Goal: Information Seeking & Learning: Check status

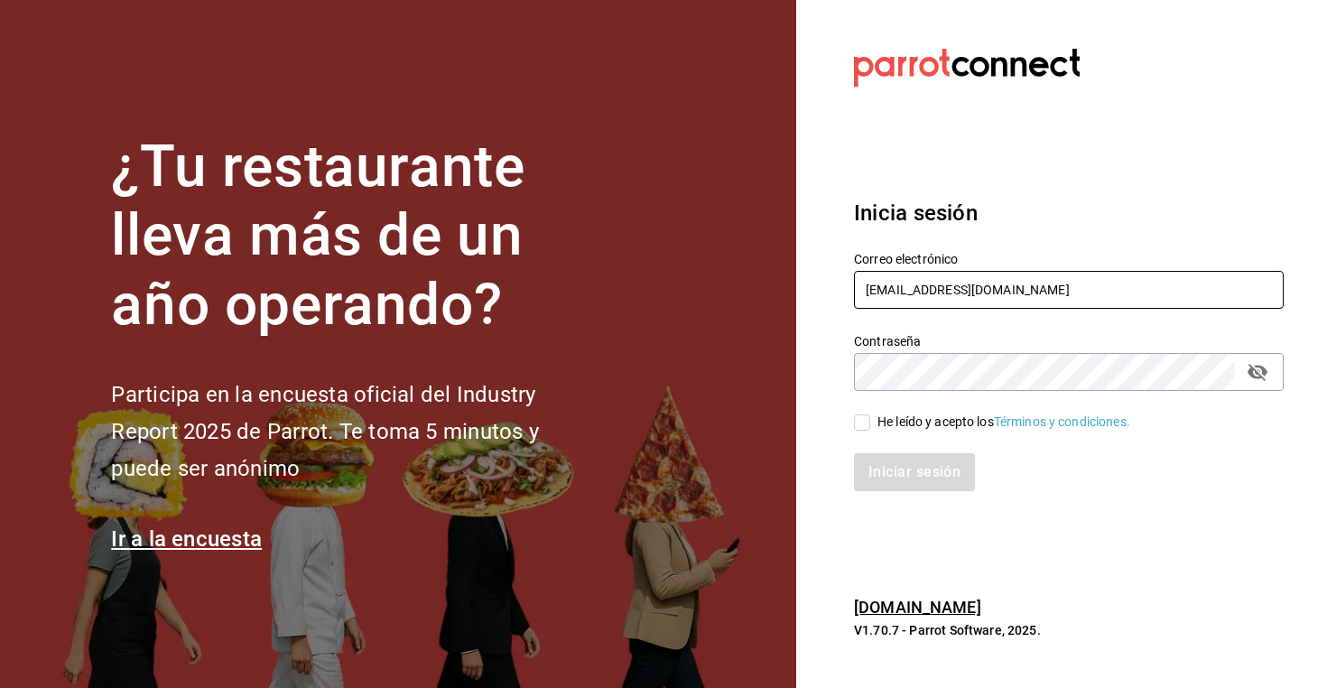
type input "[EMAIL_ADDRESS][DOMAIN_NAME]"
click at [913, 410] on div "He leído y acepto los Términos y condiciones." at bounding box center [1058, 412] width 451 height 42
click at [905, 425] on div "He leído y acepto los Términos y condiciones." at bounding box center [1004, 422] width 253 height 19
click at [870, 425] on input "He leído y acepto los Términos y condiciones." at bounding box center [862, 422] width 16 height 16
checkbox input "true"
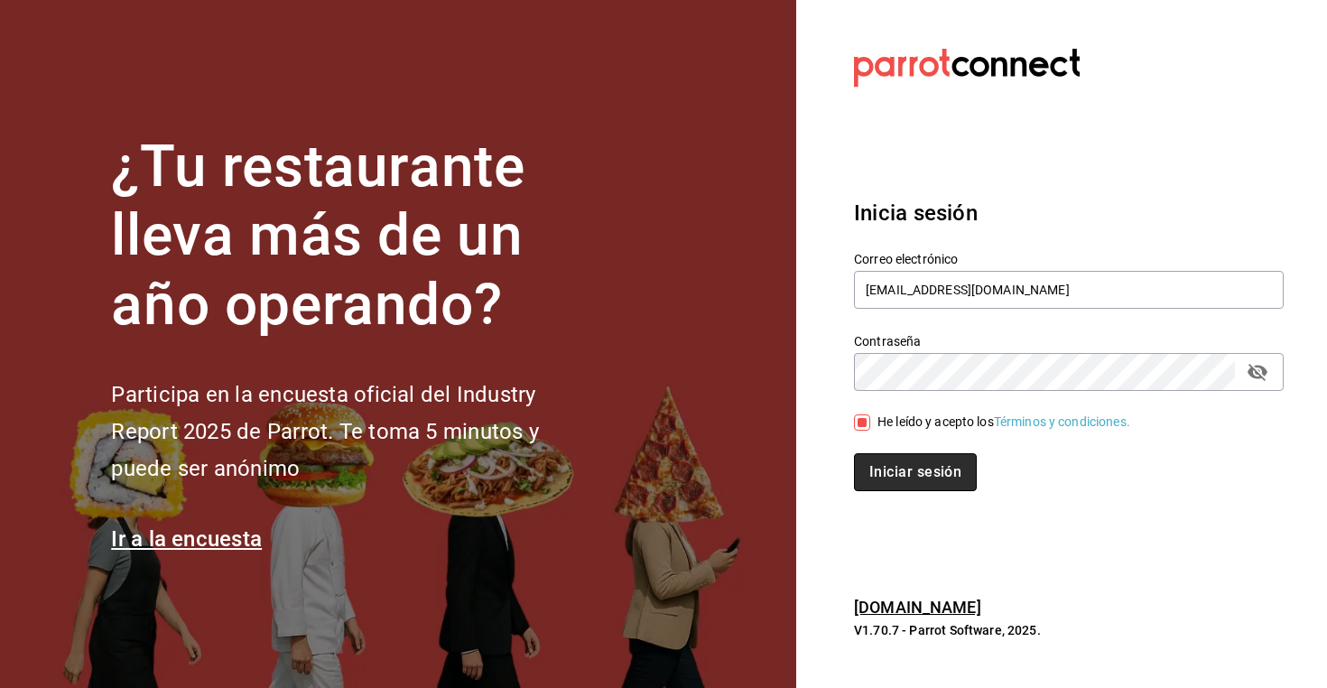
click at [903, 466] on button "Iniciar sesión" at bounding box center [915, 472] width 123 height 38
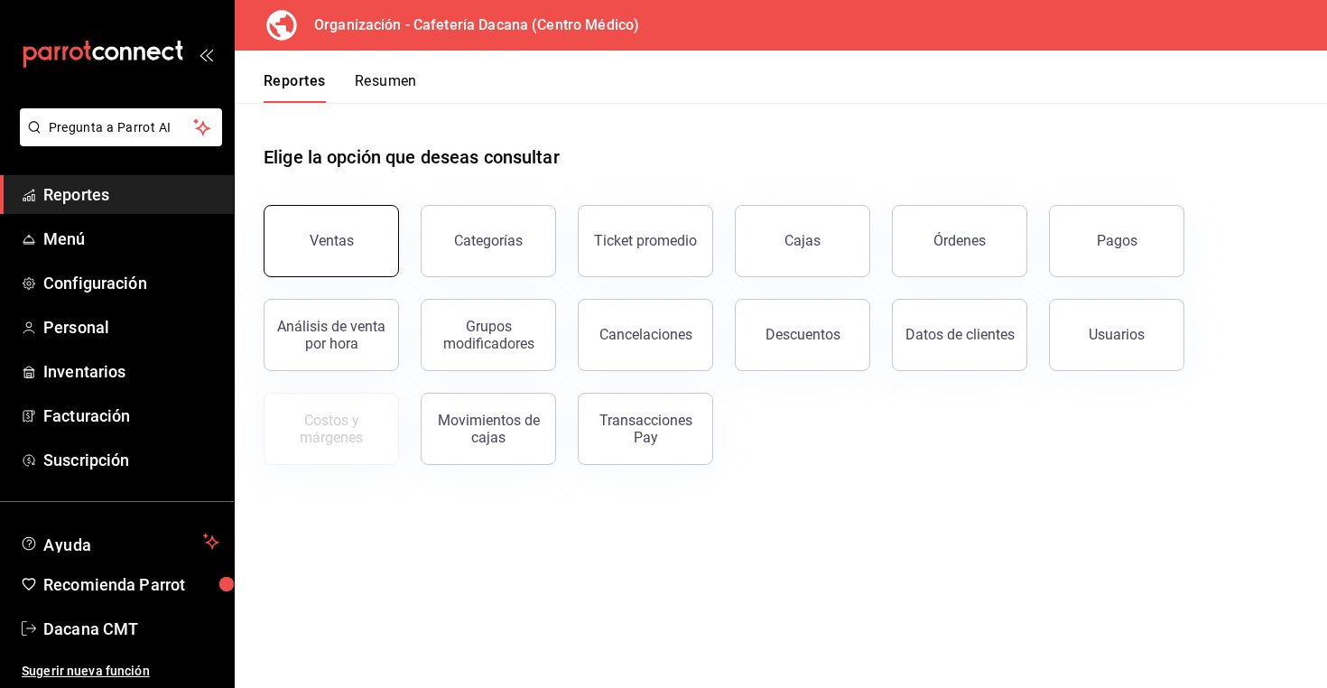
click at [319, 256] on button "Ventas" at bounding box center [331, 241] width 135 height 72
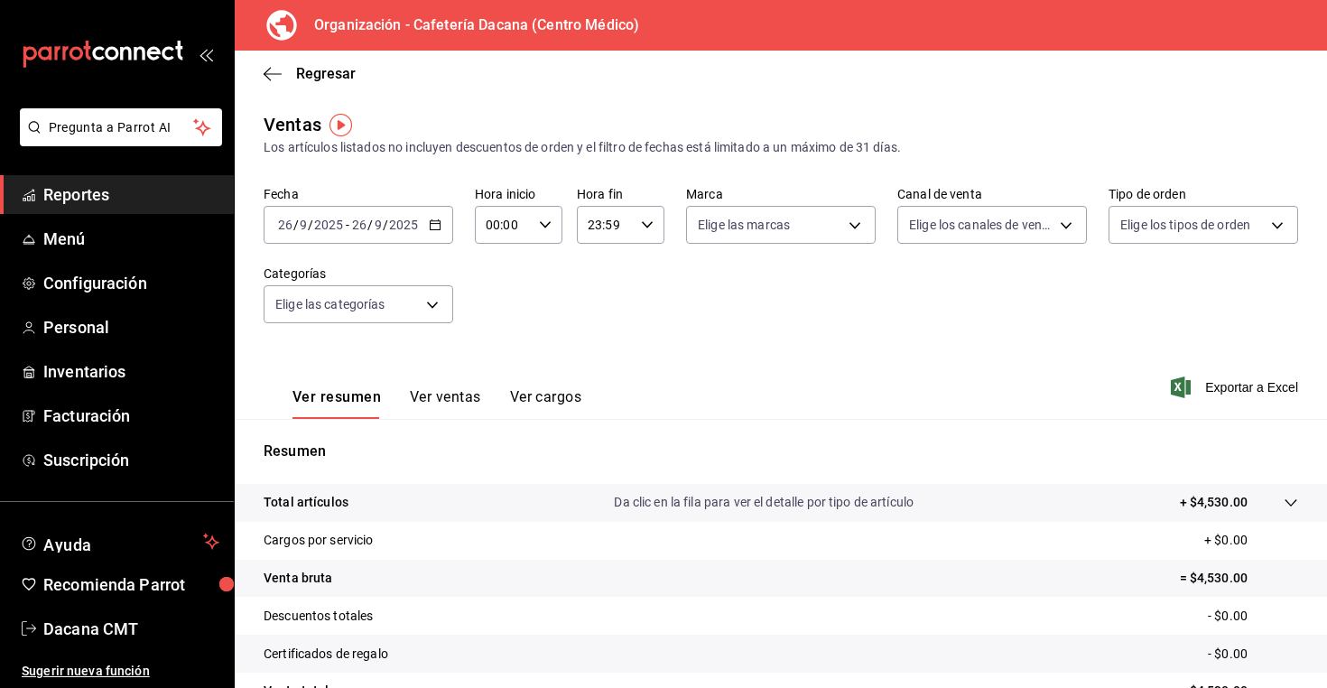
click at [444, 410] on button "Ver ventas" at bounding box center [445, 403] width 71 height 31
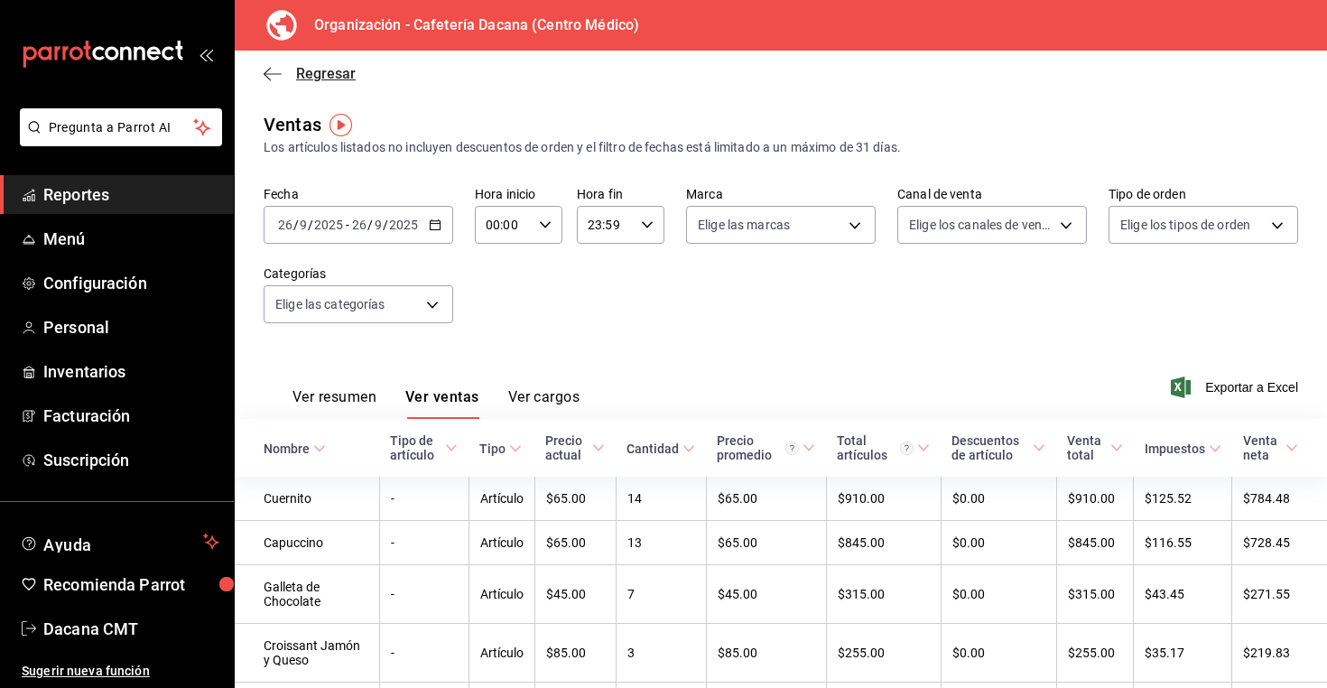
click at [322, 70] on span "Regresar" at bounding box center [326, 73] width 60 height 17
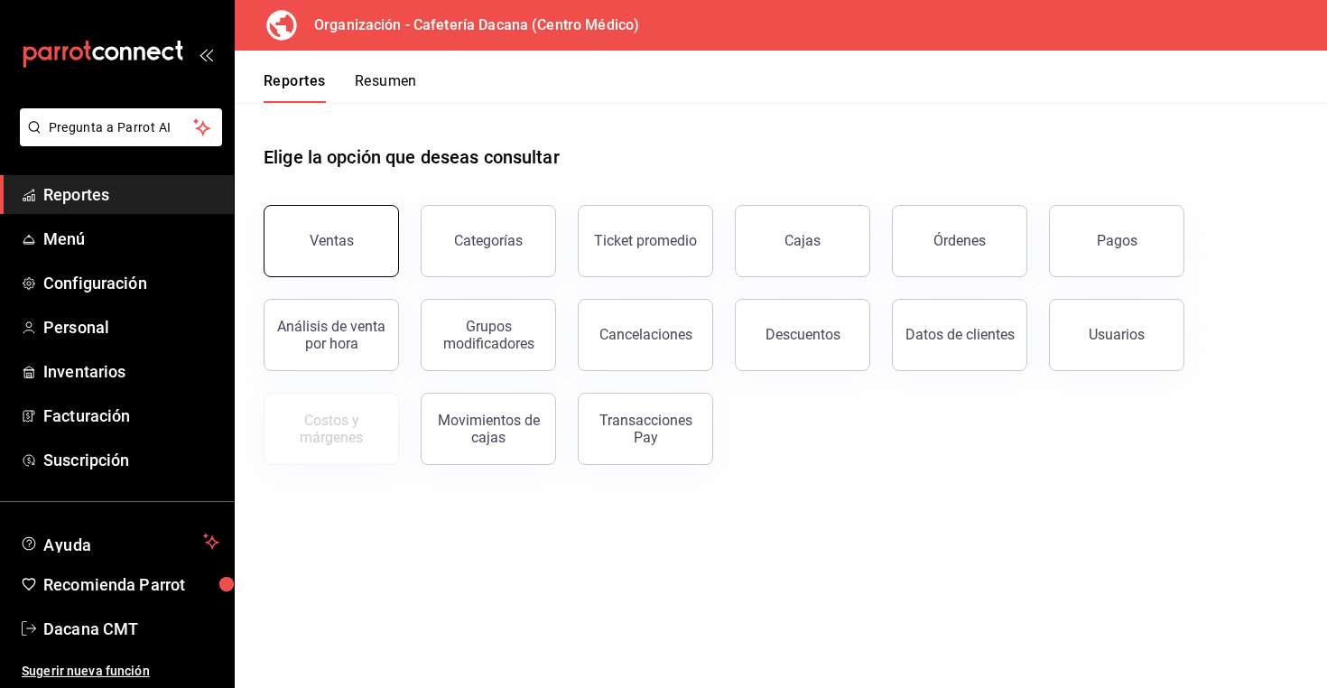
click at [381, 233] on button "Ventas" at bounding box center [331, 241] width 135 height 72
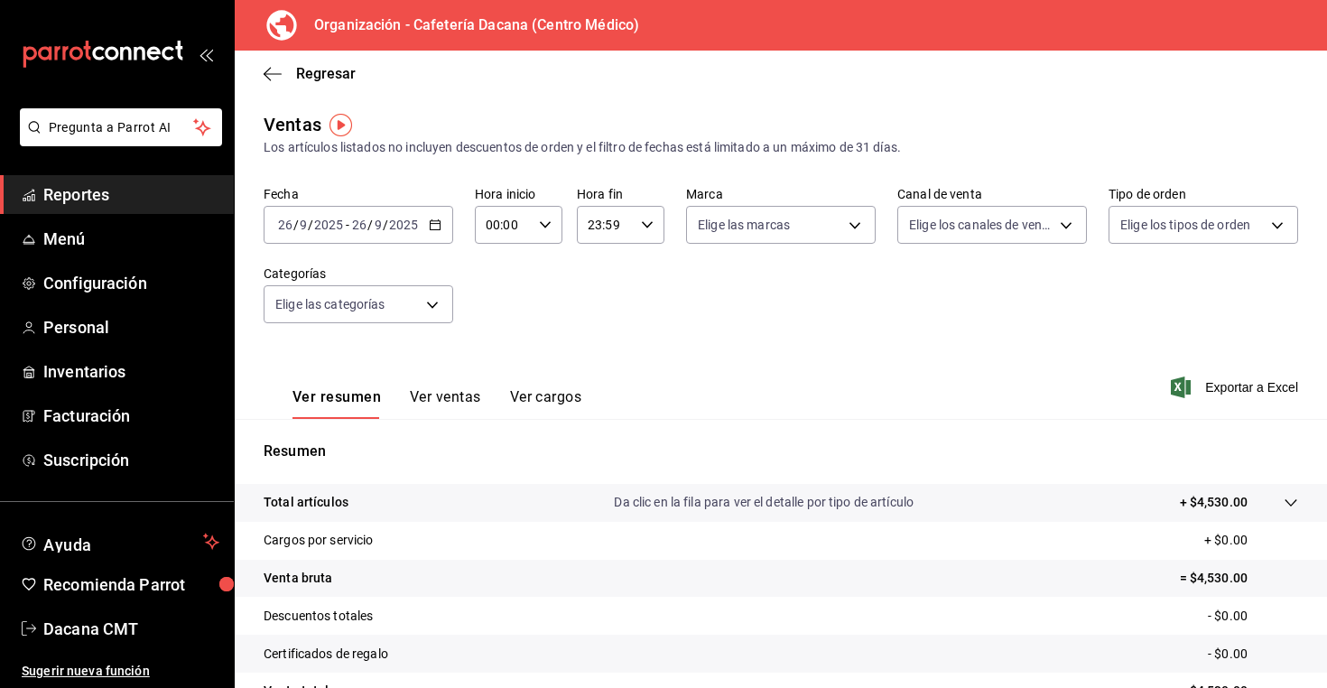
click at [388, 23] on h3 "Organización - Cafetería Dacana (Centro Médico)" at bounding box center [470, 25] width 340 height 22
click at [119, 235] on span "Menú" at bounding box center [131, 239] width 176 height 24
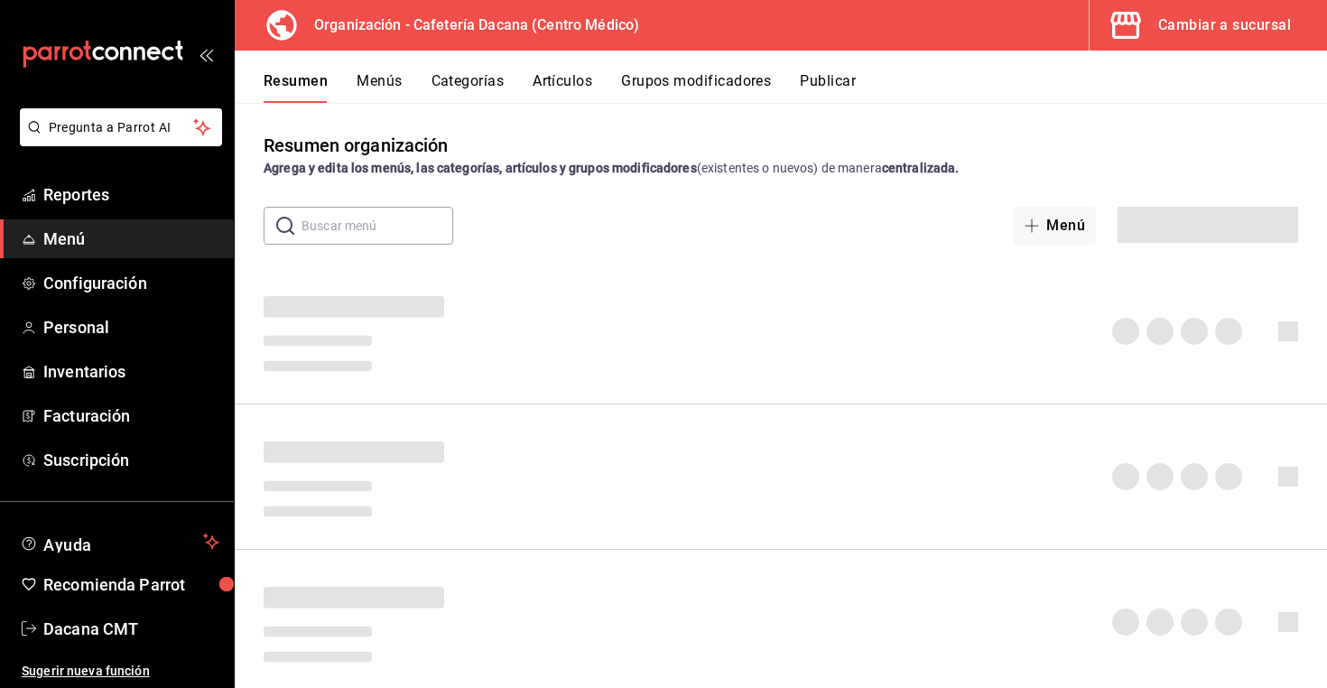
click at [1140, 39] on icon "button" at bounding box center [1126, 25] width 36 height 36
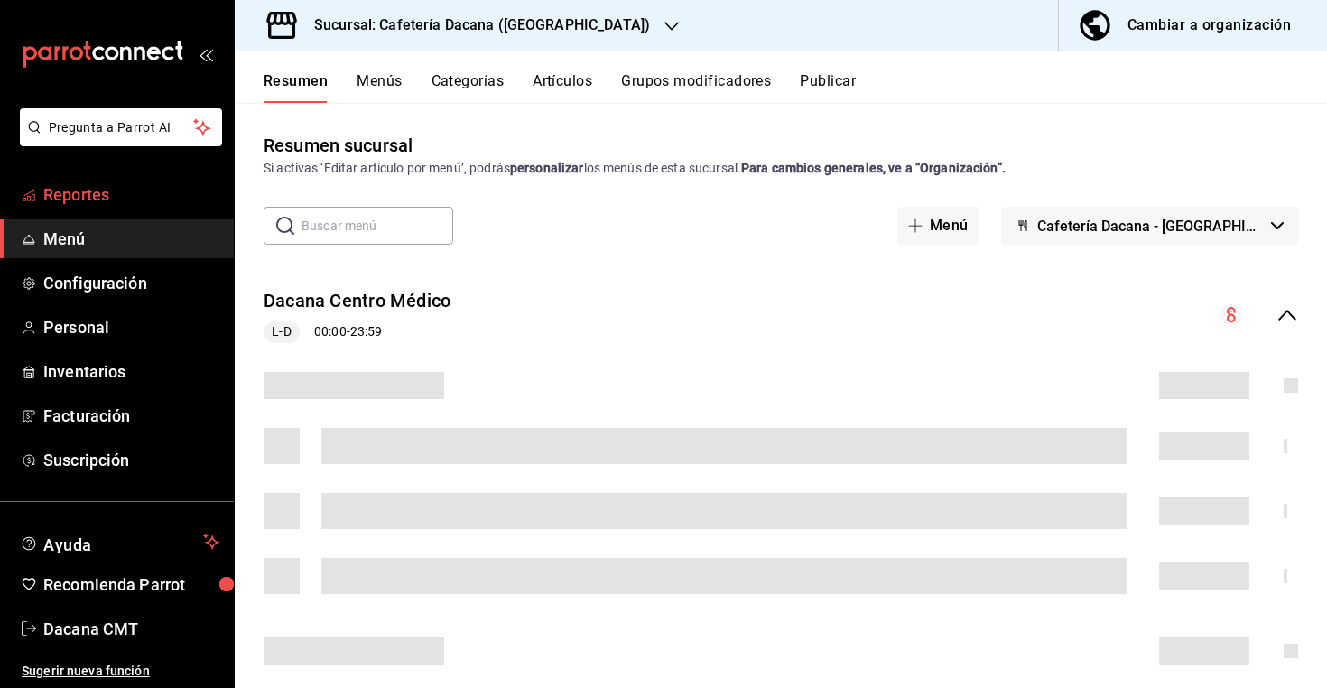
click at [105, 210] on link "Reportes" at bounding box center [117, 194] width 234 height 39
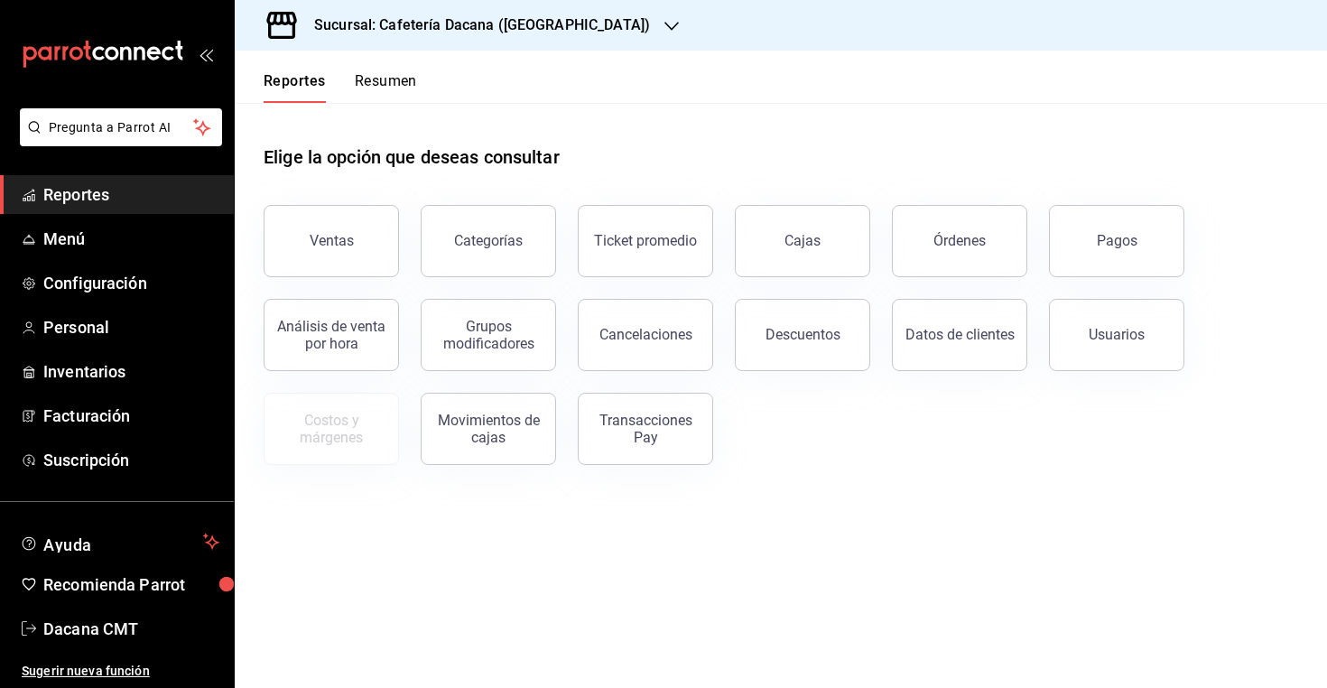
click at [470, 42] on div "Sucursal: Cafetería Dacana (Centro Médico)" at bounding box center [467, 25] width 437 height 51
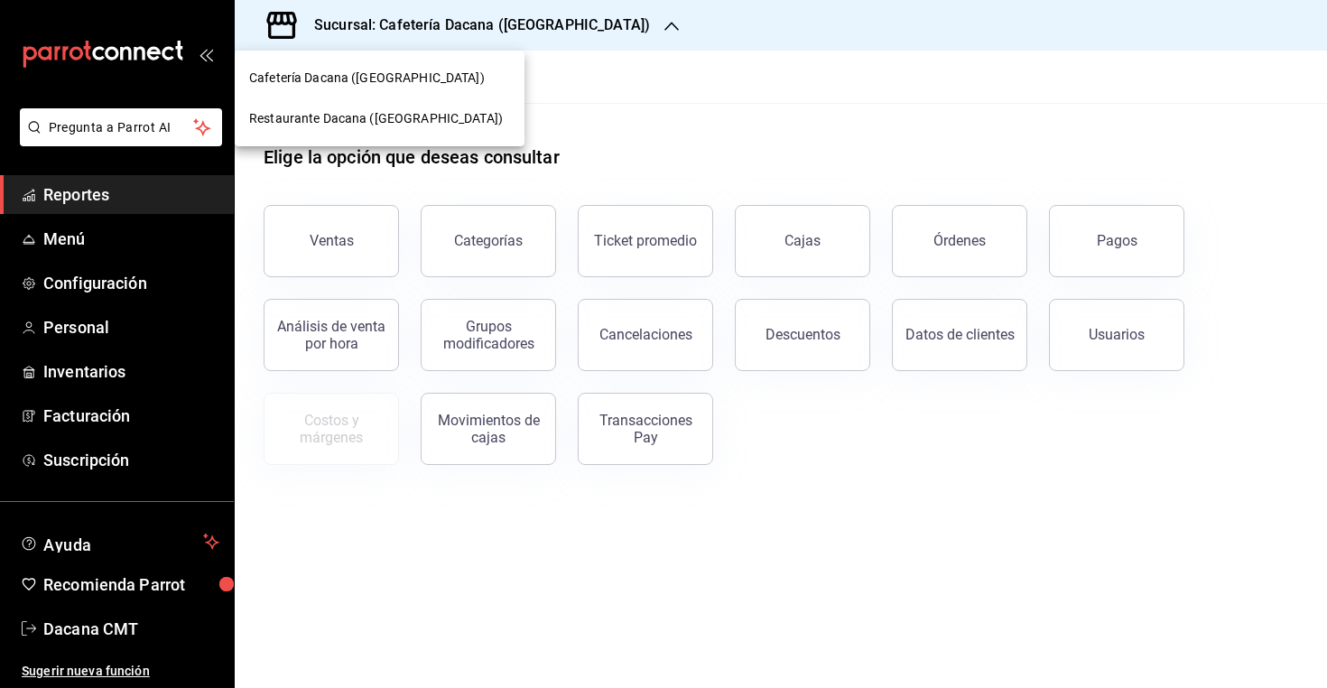
click at [394, 121] on span "Restaurante Dacana (Centro Médico)" at bounding box center [376, 118] width 254 height 19
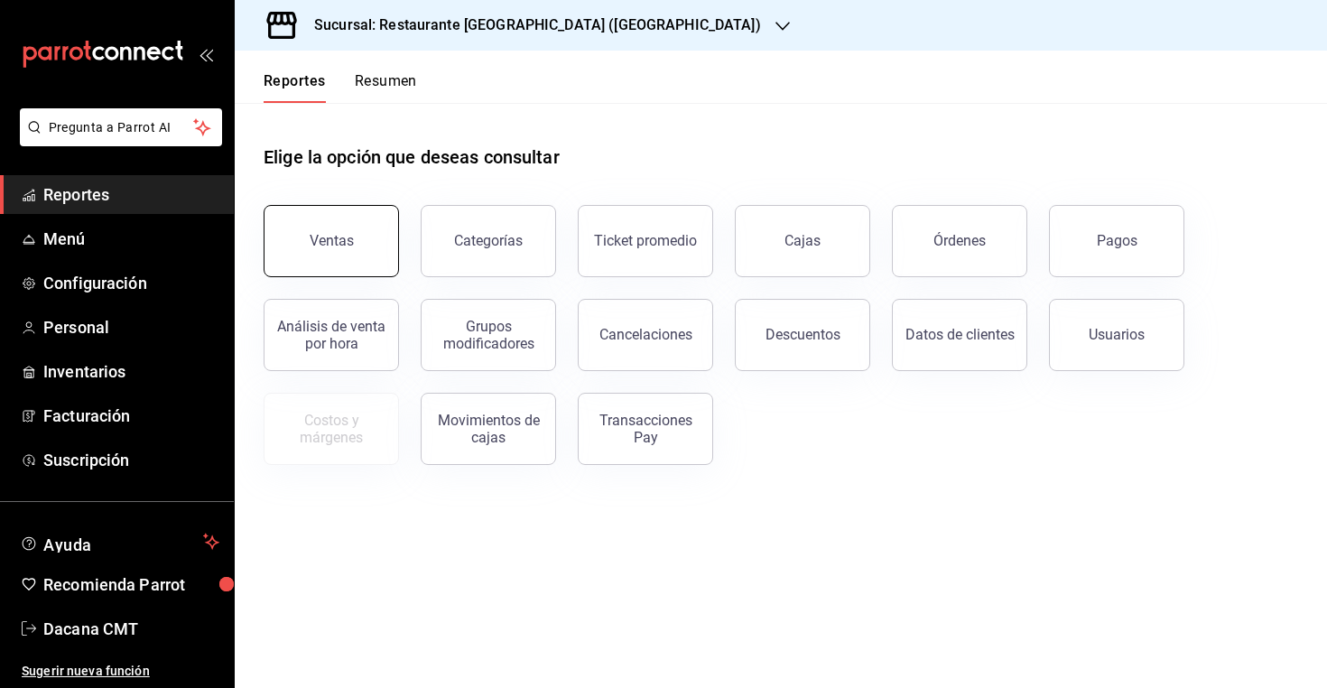
click at [299, 258] on button "Ventas" at bounding box center [331, 241] width 135 height 72
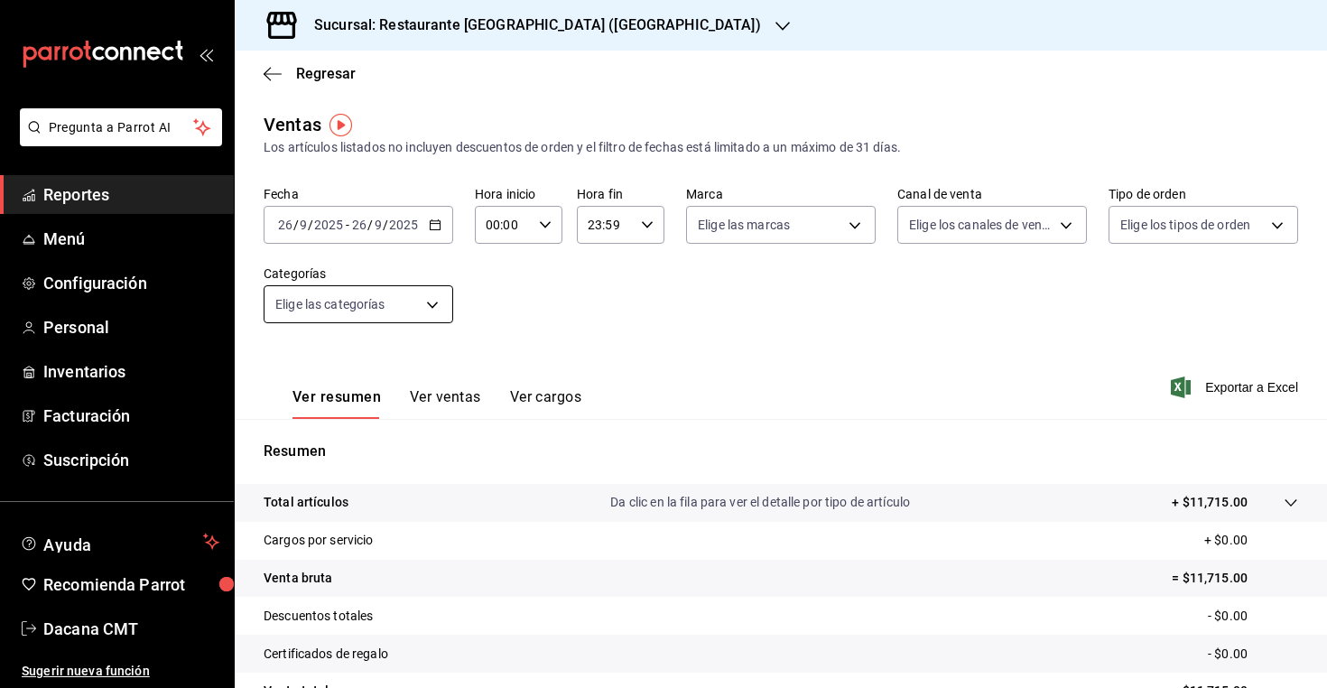
click at [433, 302] on body "Pregunta a Parrot AI Reportes Menú Configuración Personal Inventarios Facturaci…" at bounding box center [663, 344] width 1327 height 688
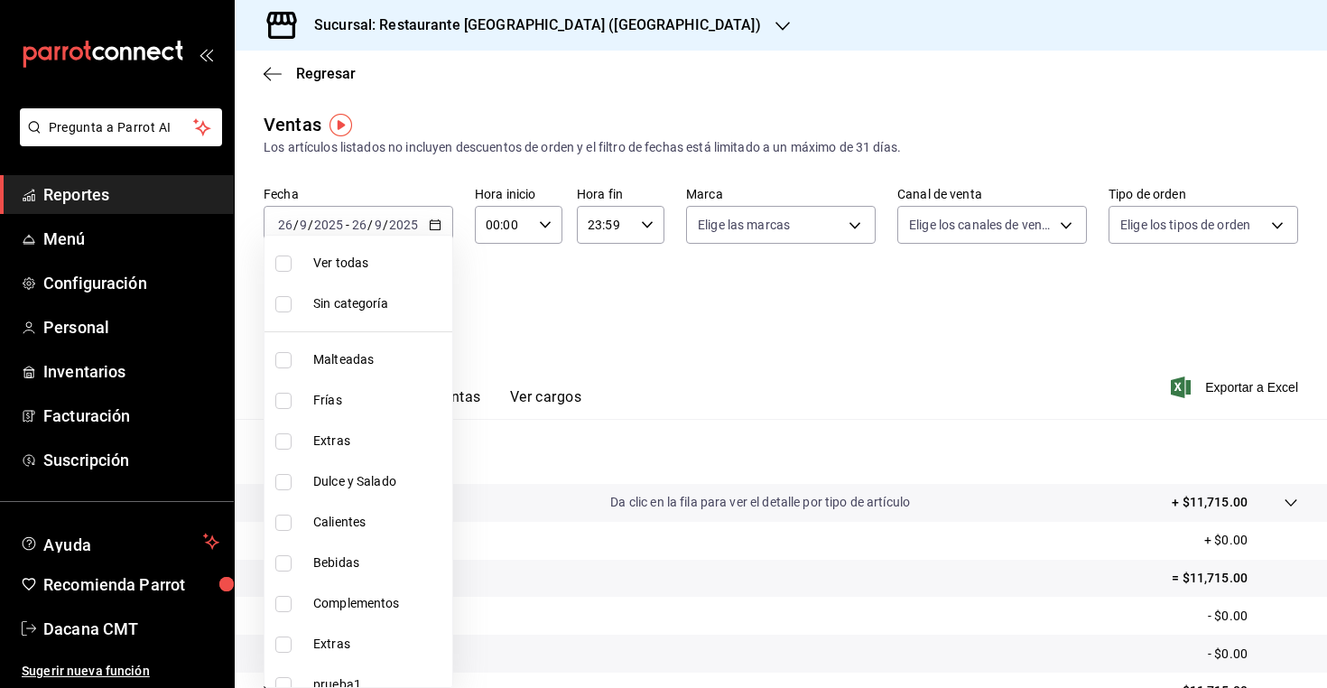
click at [395, 483] on span "Dulce y Salado" at bounding box center [379, 481] width 132 height 19
type input "26012279-4aac-4891-abc5-fa5f24359958"
checkbox input "true"
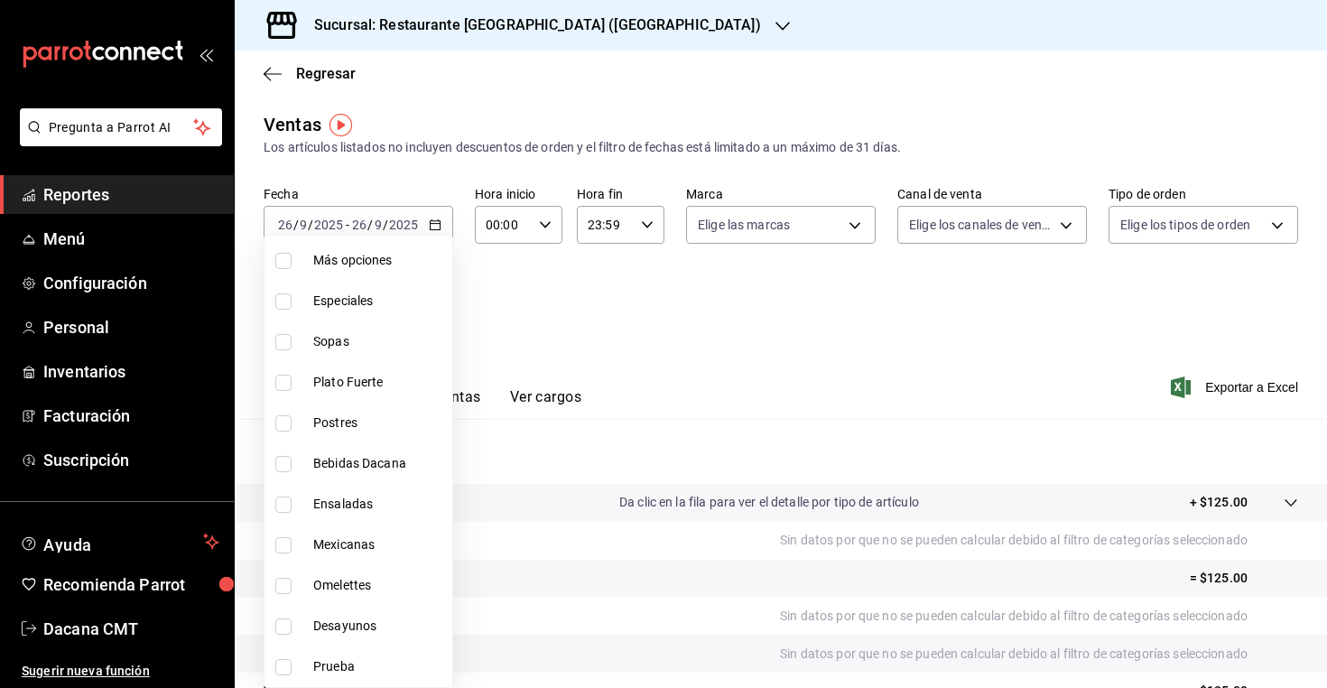
scroll to position [506, 0]
click at [372, 423] on span "Postres" at bounding box center [379, 423] width 132 height 19
type input "26012279-4aac-4891-abc5-fa5f24359958,bd49c601-1325-4c7f-8294-17c056e3e531"
checkbox input "true"
click at [608, 356] on div at bounding box center [663, 344] width 1327 height 688
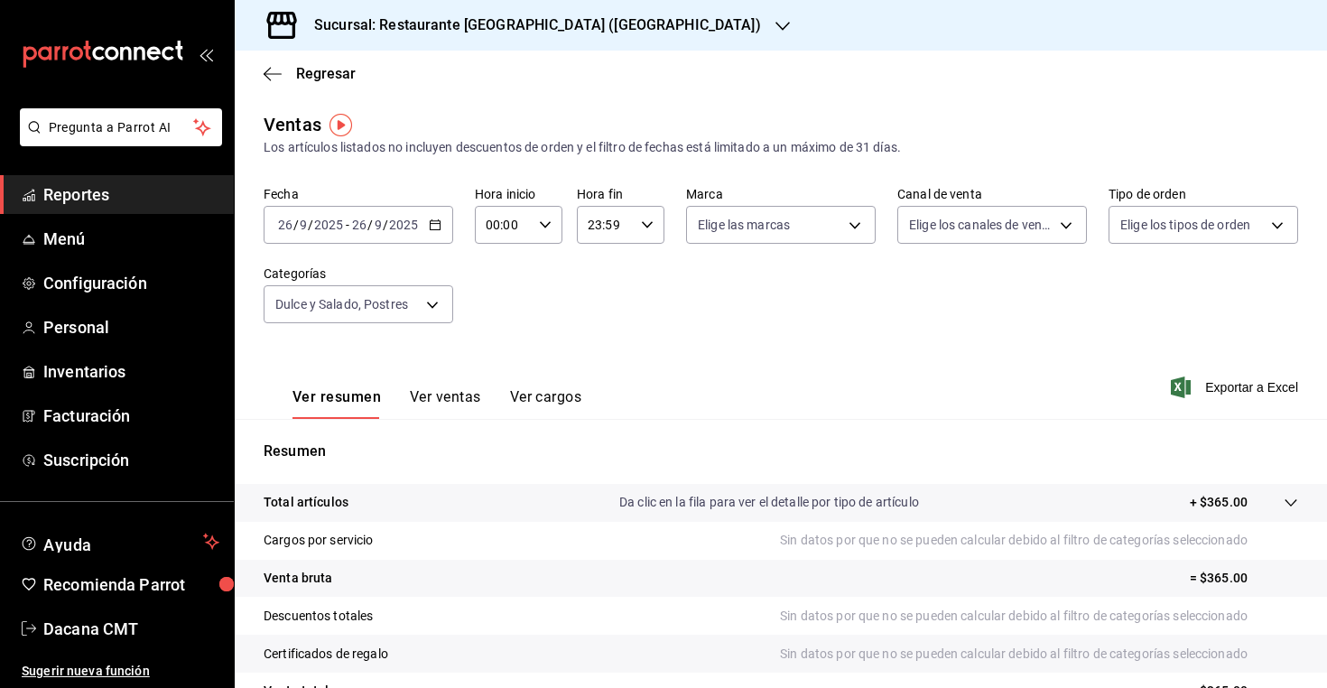
click at [426, 390] on button "Ver ventas" at bounding box center [445, 403] width 71 height 31
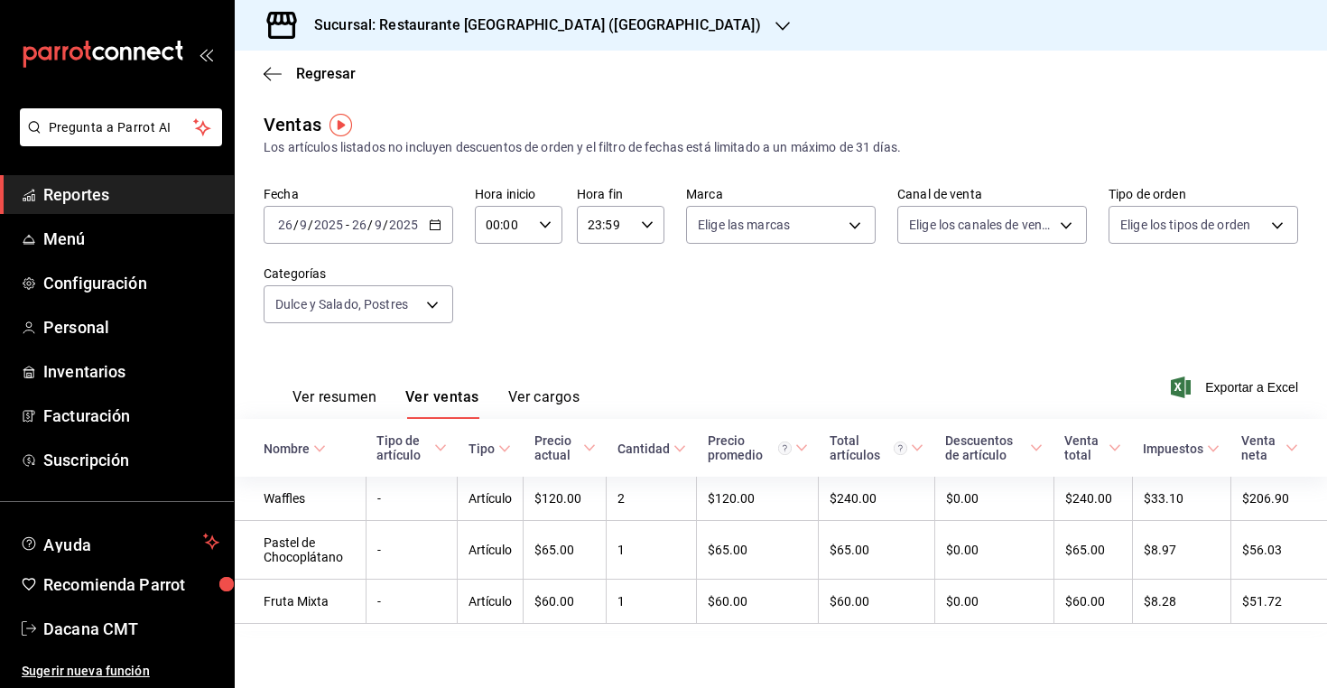
click at [428, 219] on div "2025-09-26 26 / 9 / 2025 - 2025-09-26 26 / 9 / 2025" at bounding box center [359, 225] width 190 height 38
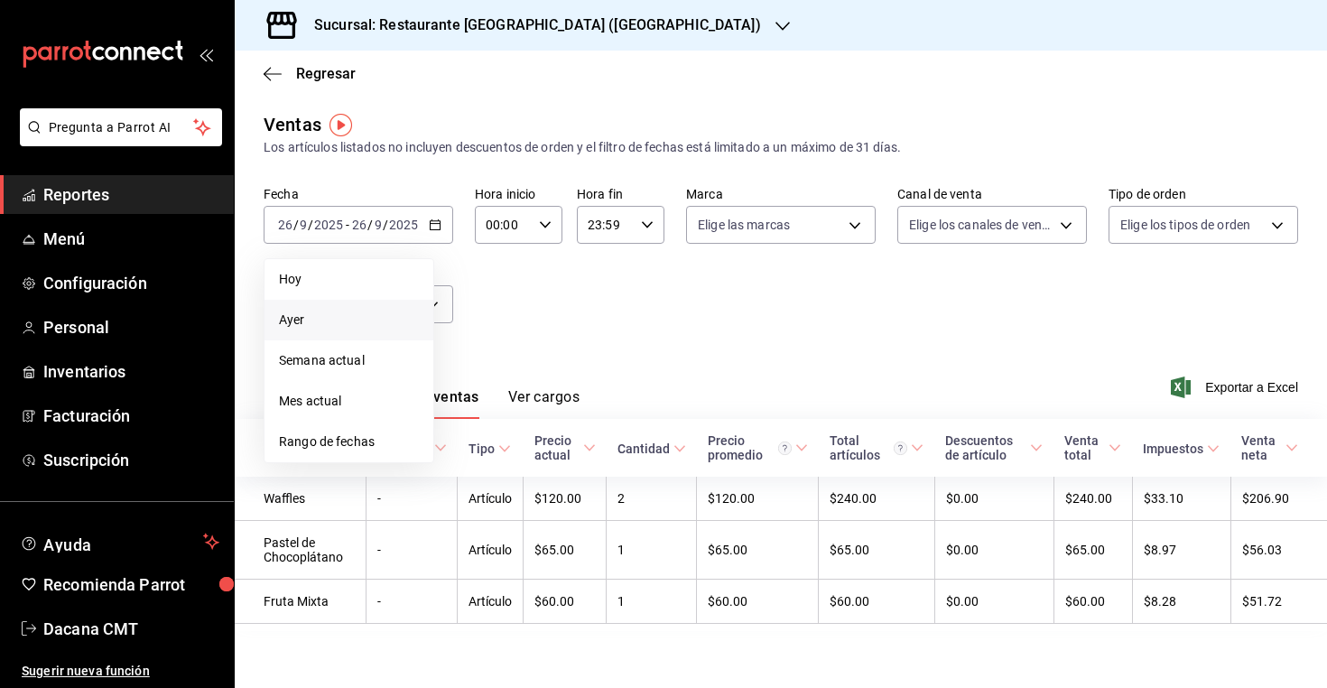
click at [392, 319] on span "Ayer" at bounding box center [349, 320] width 140 height 19
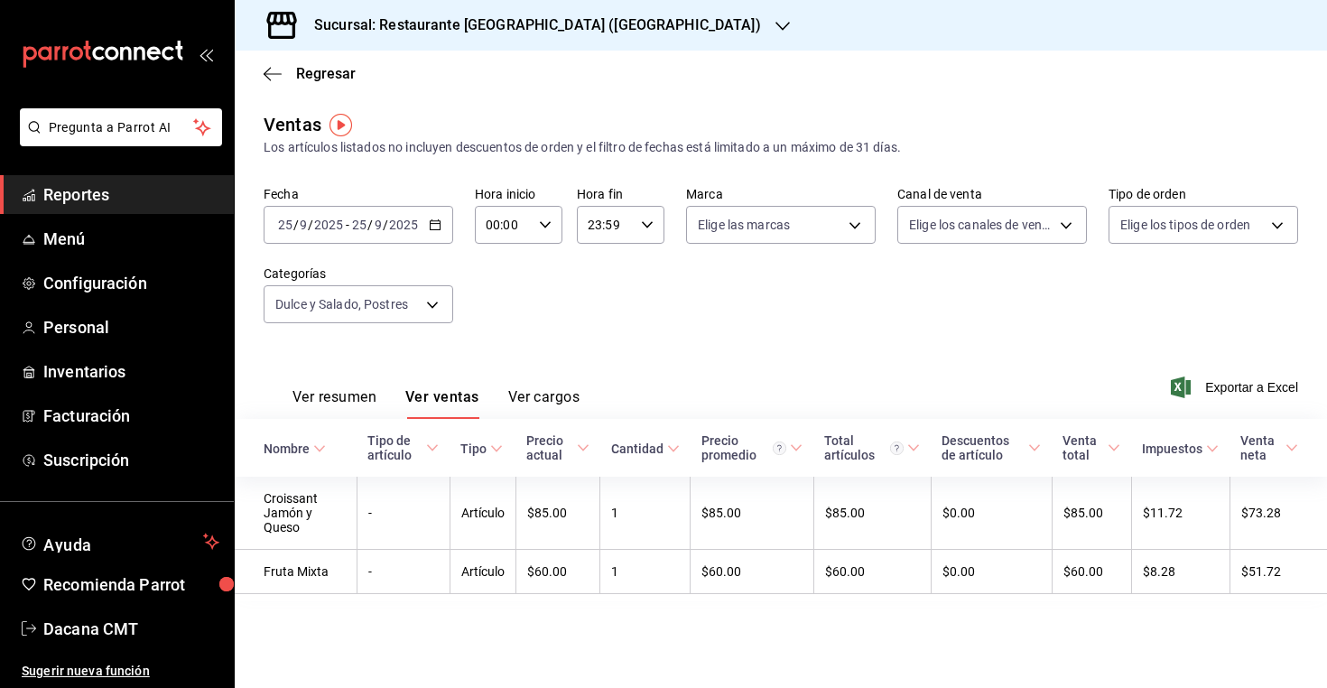
click at [442, 215] on div "2025-09-25 25 / 9 / 2025 - 2025-09-25 25 / 9 / 2025" at bounding box center [359, 225] width 190 height 38
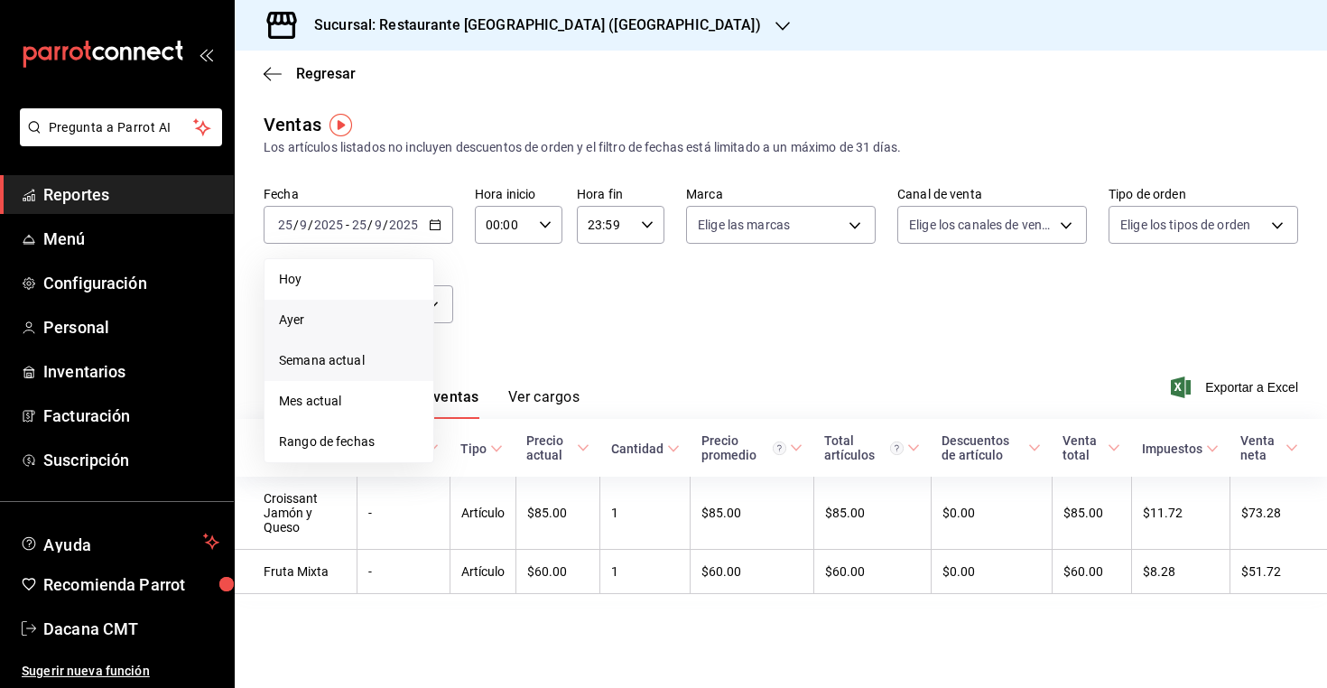
click at [394, 374] on li "Semana actual" at bounding box center [349, 360] width 169 height 41
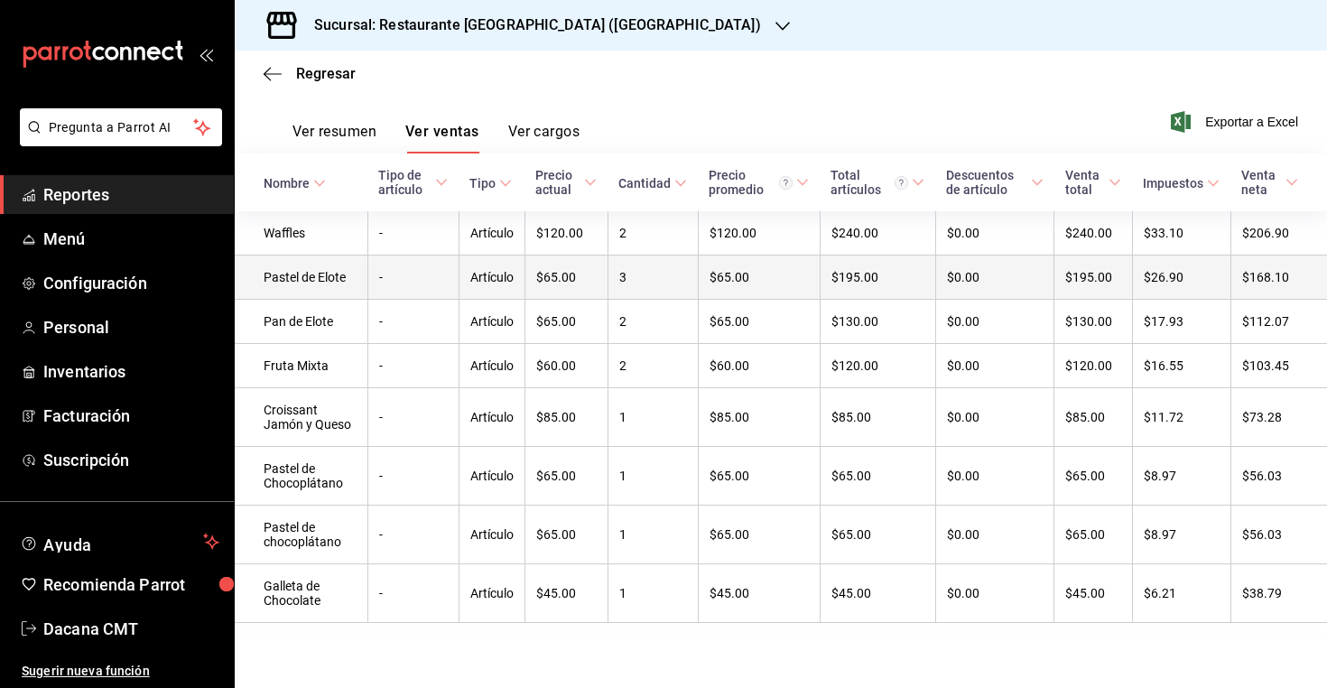
scroll to position [265, 0]
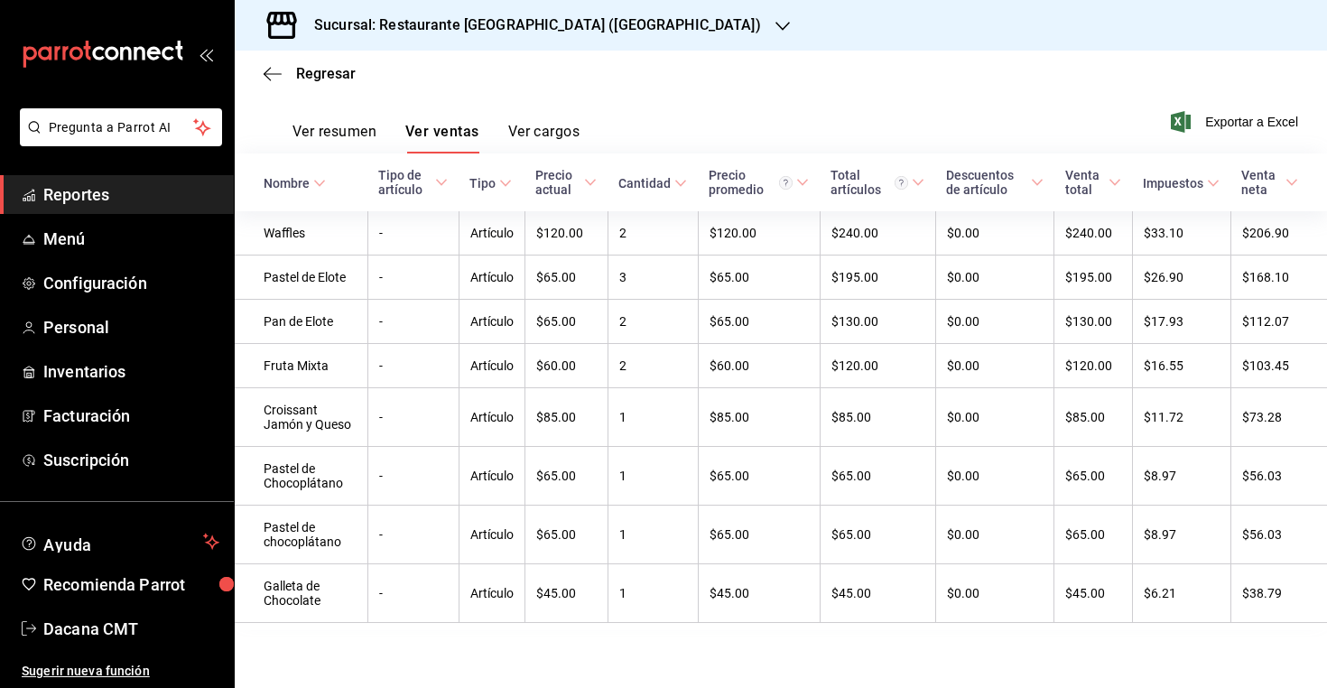
click at [390, 30] on h3 "Sucursal: Restaurante Dacana (Centro Médico)" at bounding box center [530, 25] width 461 height 22
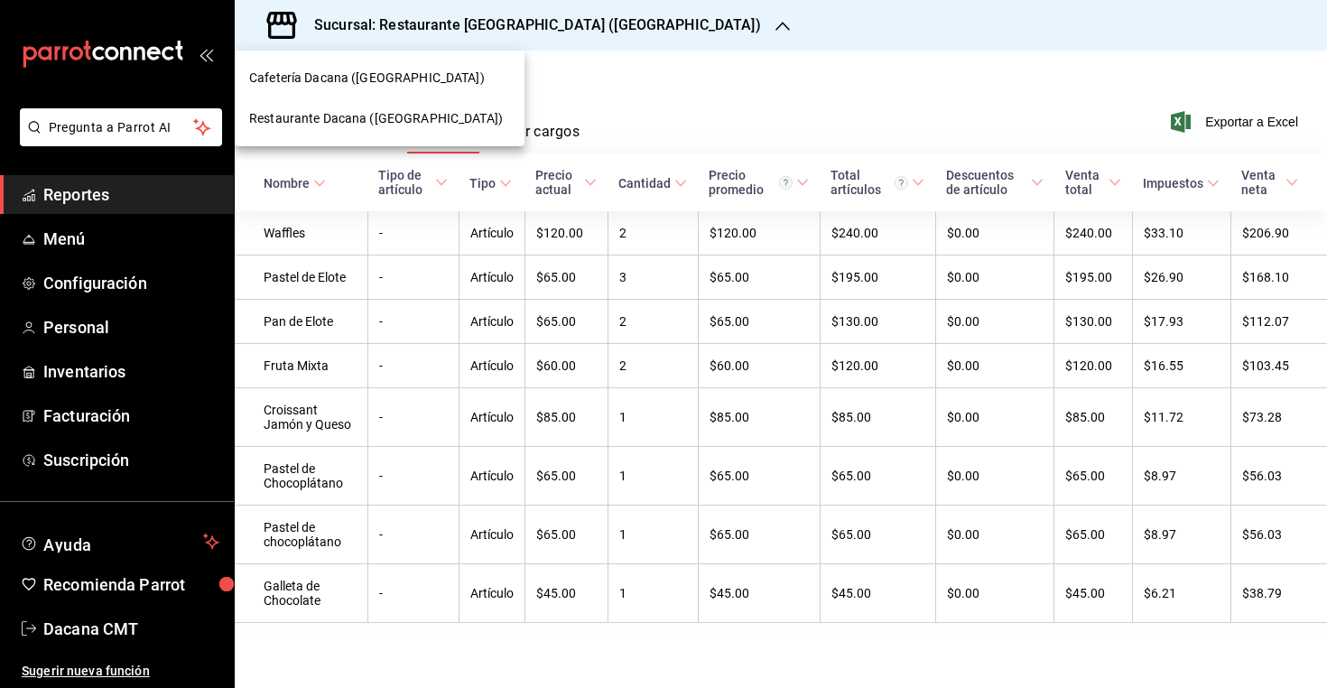
click at [547, 84] on div at bounding box center [663, 344] width 1327 height 688
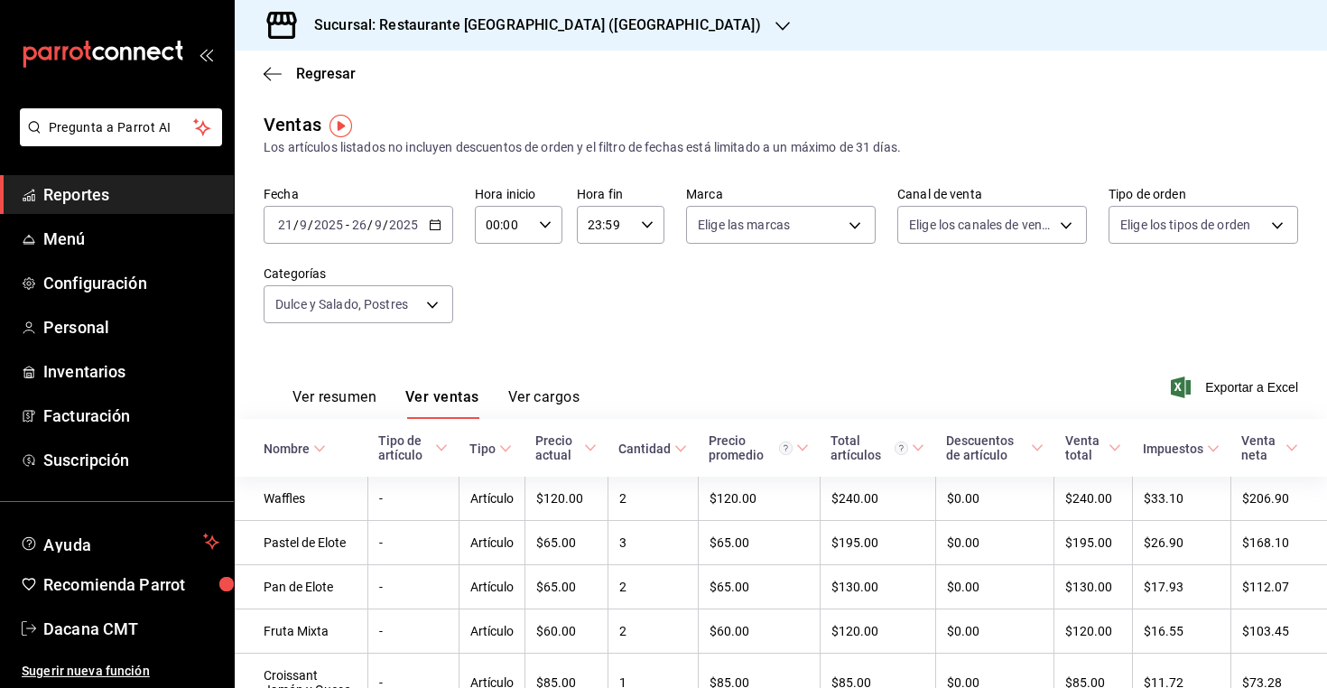
scroll to position [0, 0]
click at [440, 235] on div "2025-09-21 21 / 9 / 2025 - 2025-09-26 26 / 9 / 2025" at bounding box center [359, 225] width 190 height 38
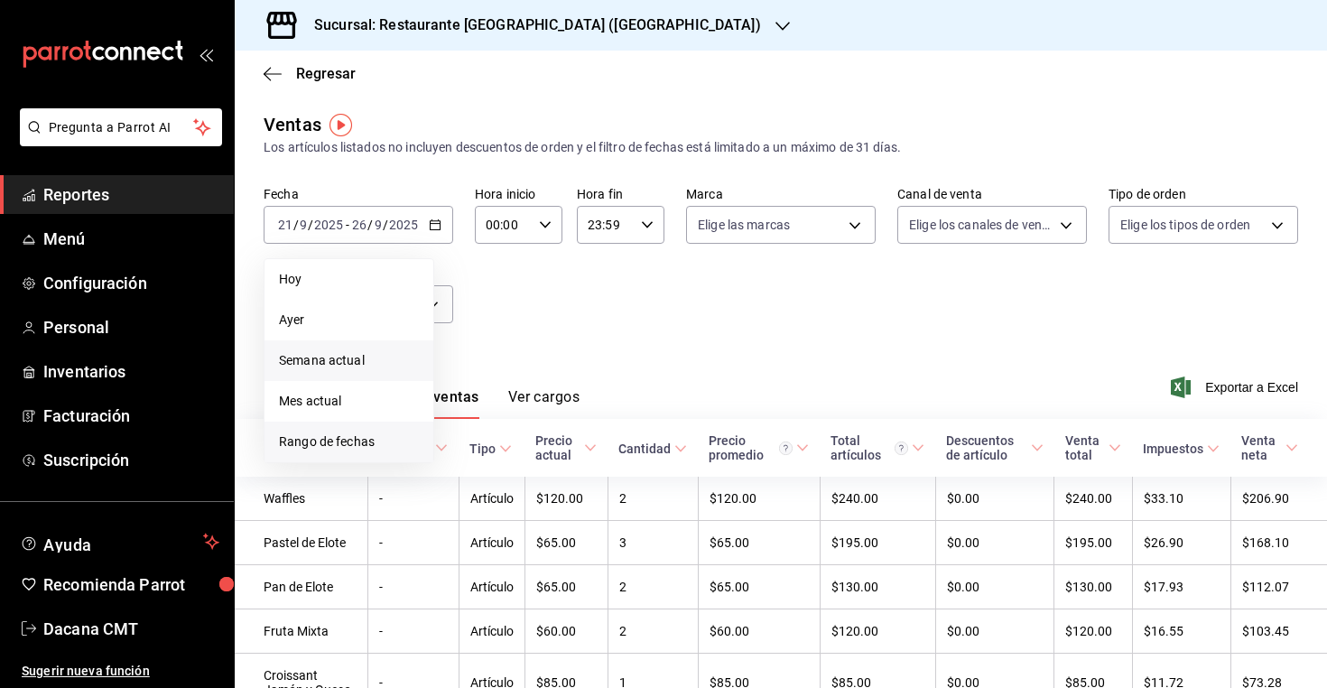
click at [337, 450] on span "Rango de fechas" at bounding box center [349, 442] width 140 height 19
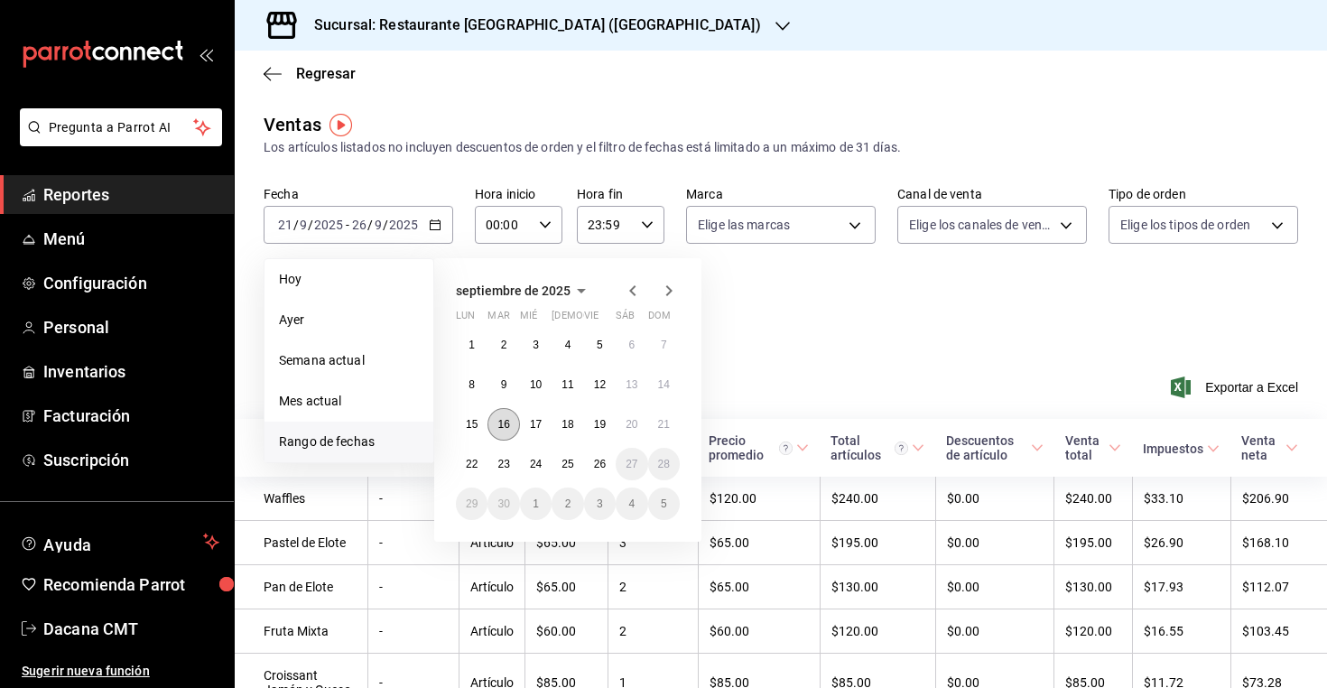
click at [506, 423] on abbr "16" at bounding box center [504, 424] width 12 height 13
click at [590, 462] on button "26" at bounding box center [600, 464] width 32 height 33
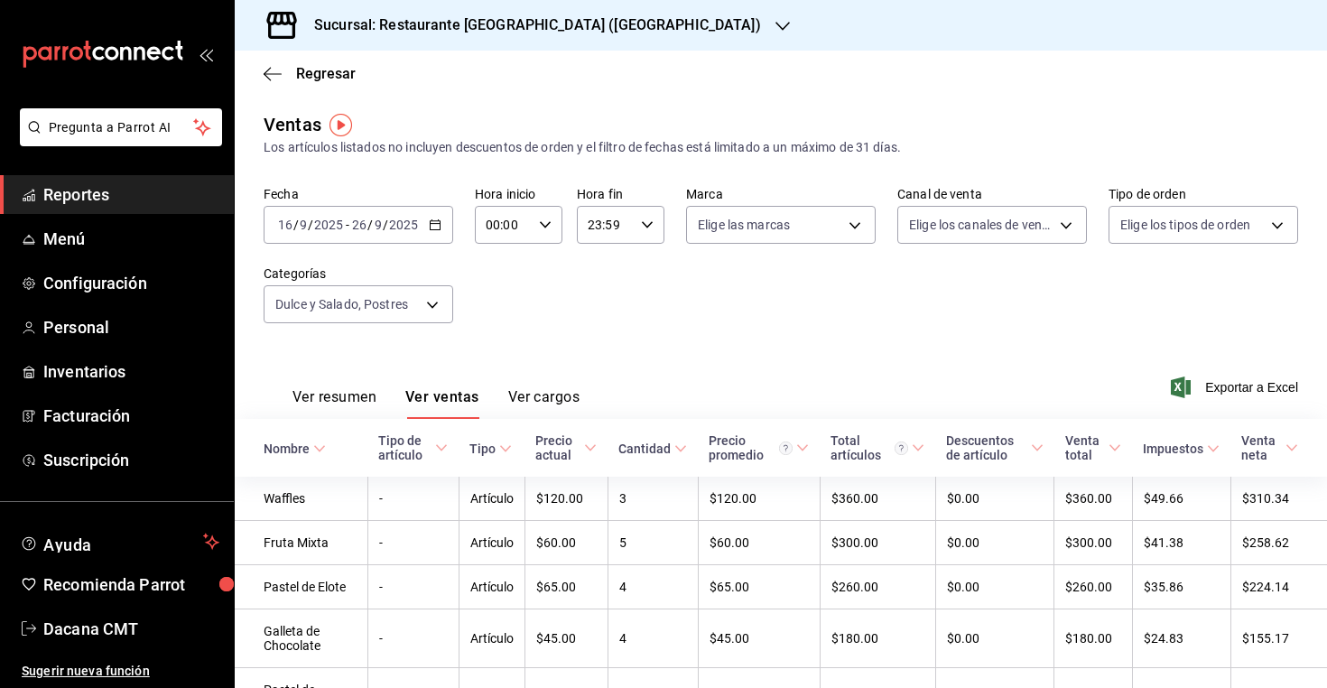
click at [503, 31] on h3 "Sucursal: Restaurante Dacana (Centro Médico)" at bounding box center [530, 25] width 461 height 22
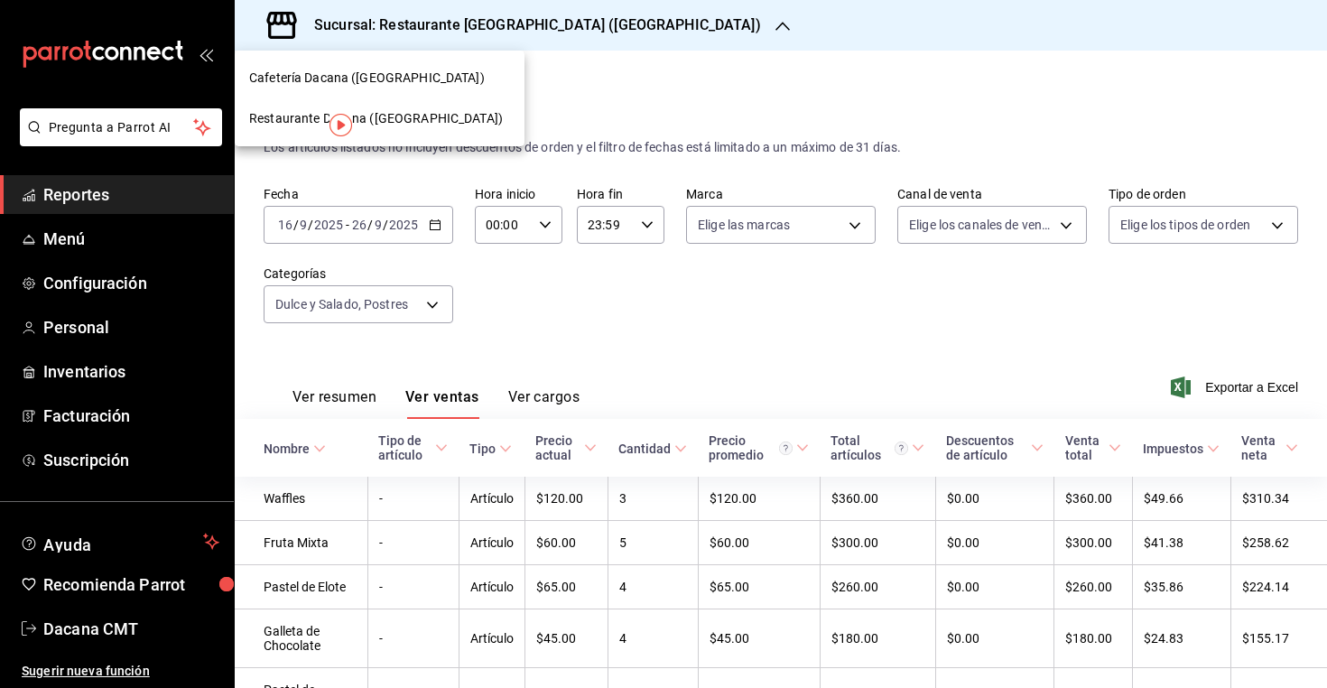
click at [437, 92] on div "Cafetería Dacana (Centro Médico)" at bounding box center [380, 78] width 290 height 41
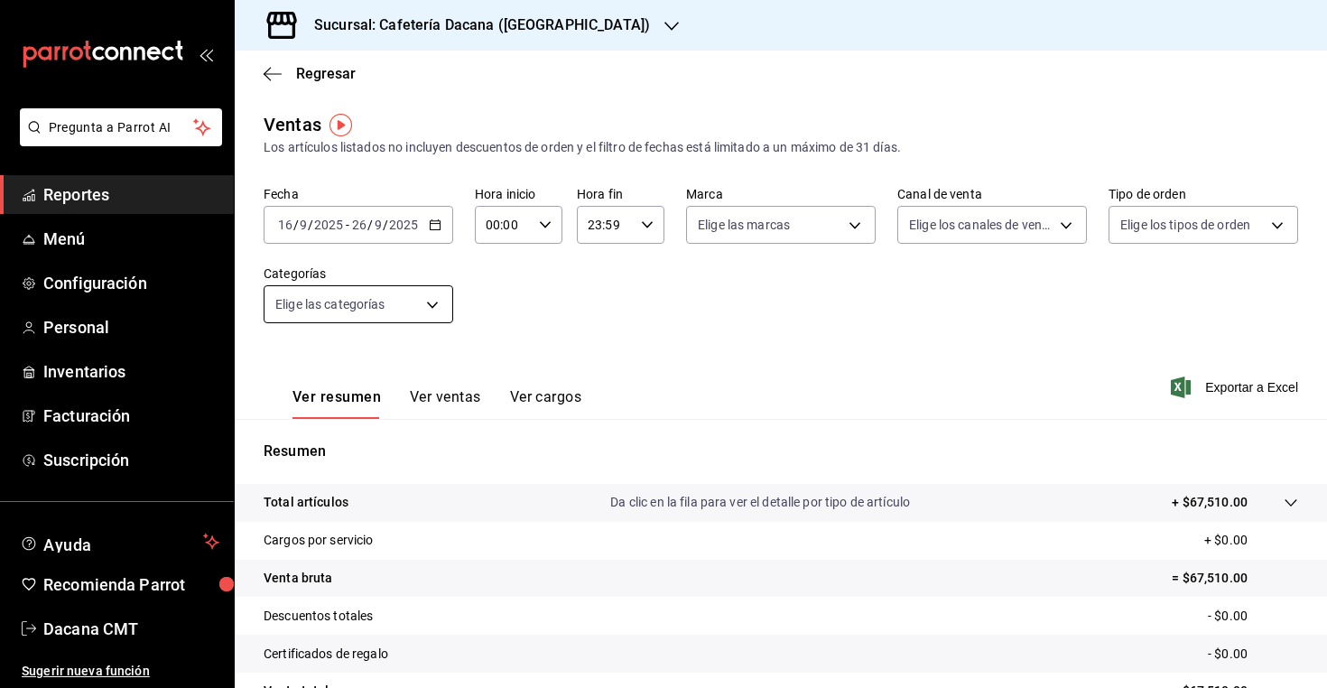
click at [443, 306] on body "Pregunta a Parrot AI Reportes Menú Configuración Personal Inventarios Facturaci…" at bounding box center [663, 344] width 1327 height 688
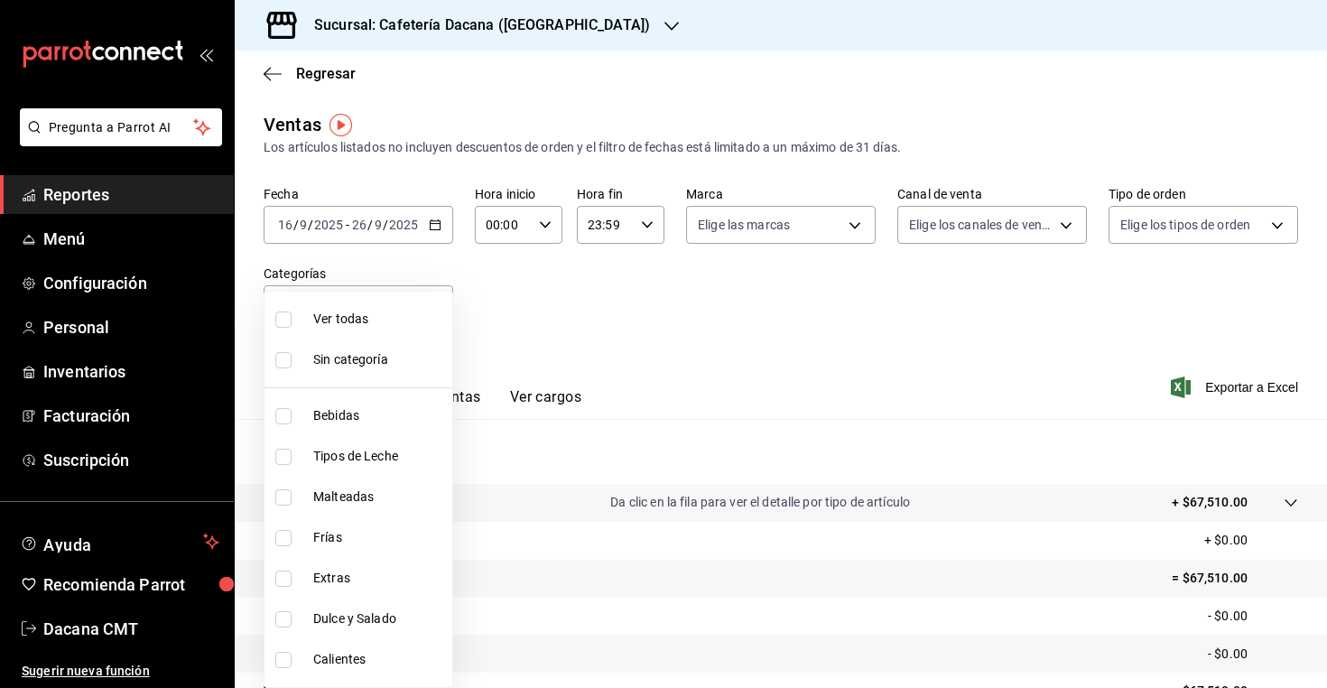
click at [364, 604] on li "Dulce y Salado" at bounding box center [359, 619] width 188 height 41
type input "36230752-96ca-4fad-bdbe-12c5468fb38f"
checkbox input "true"
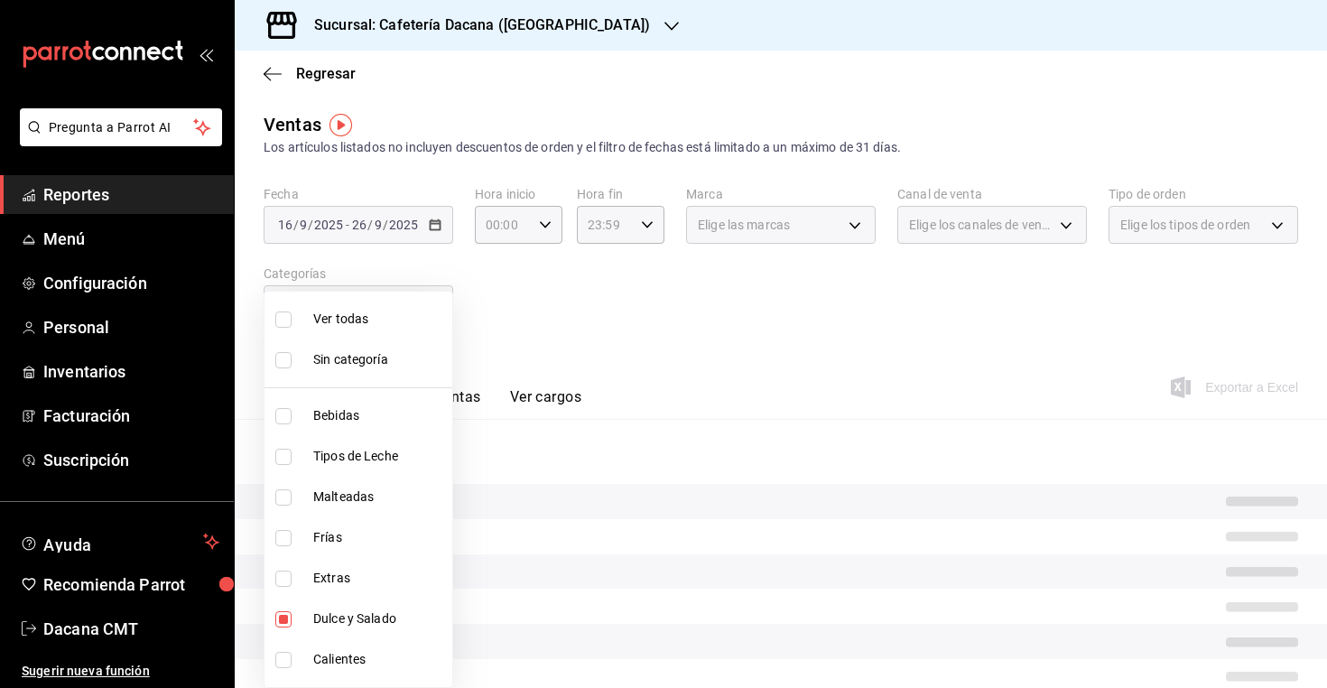
click at [542, 305] on div at bounding box center [663, 344] width 1327 height 688
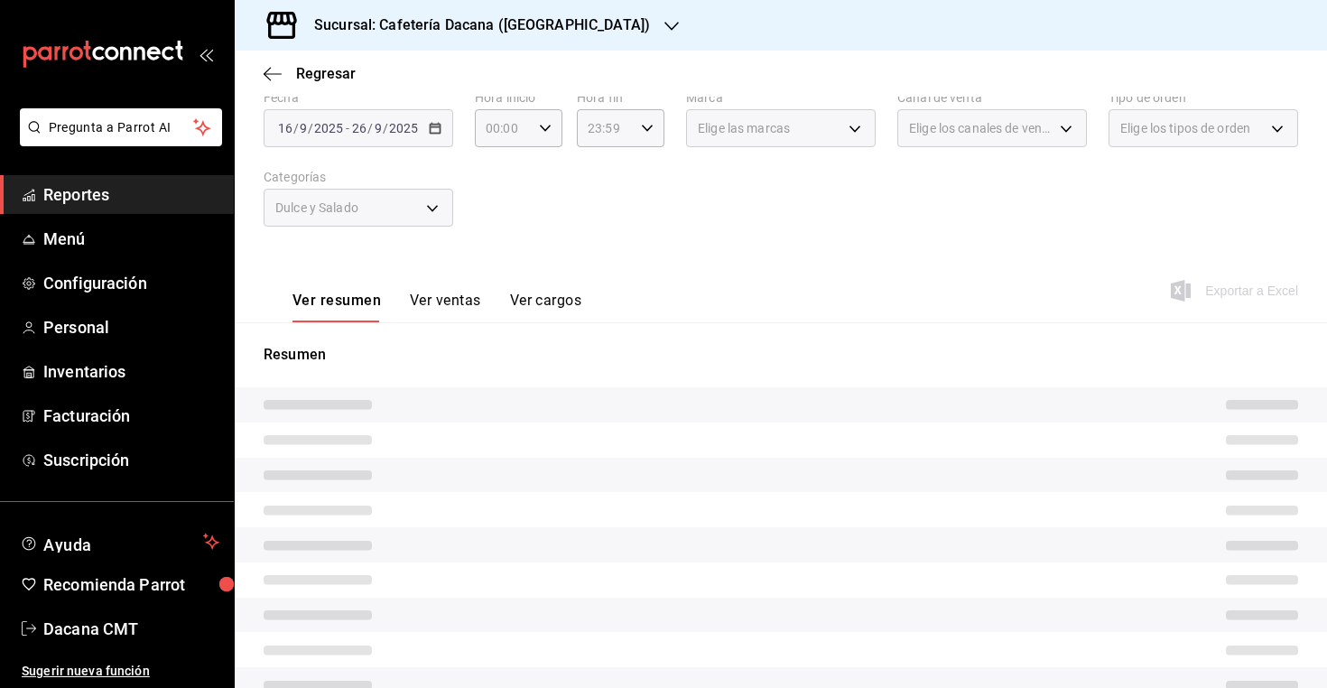
scroll to position [99, 0]
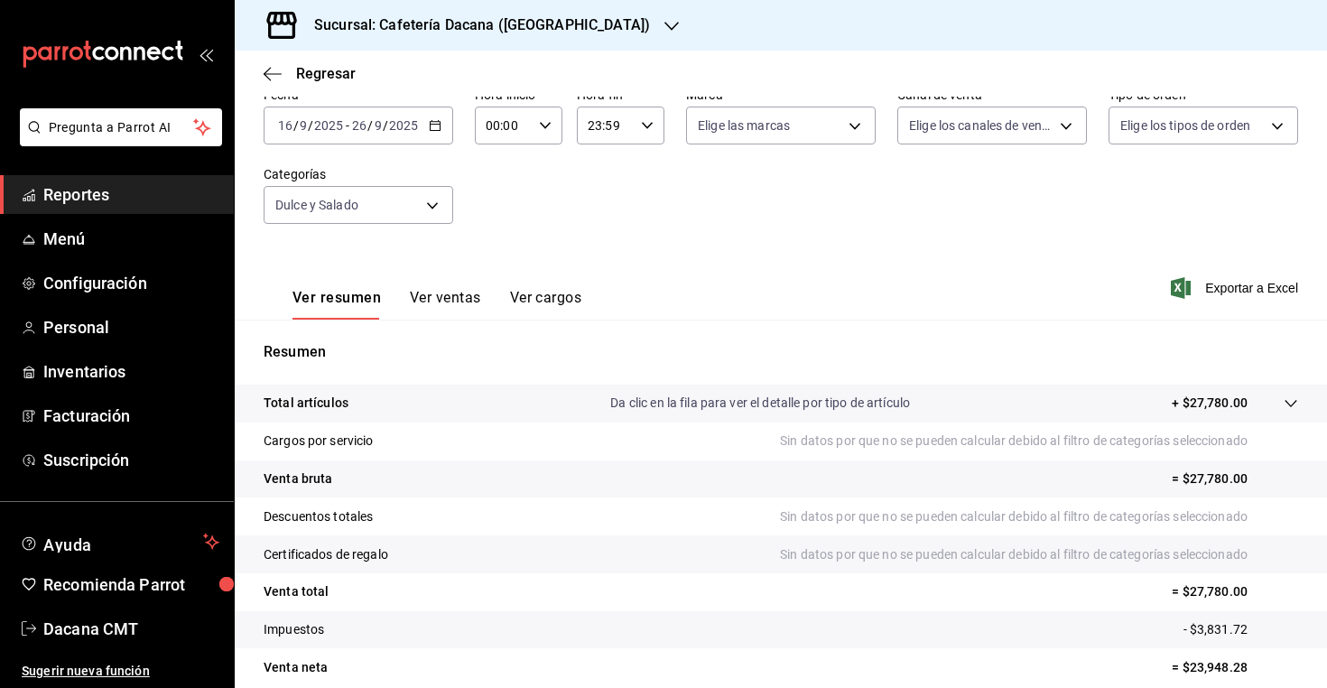
click at [459, 298] on button "Ver ventas" at bounding box center [445, 304] width 71 height 31
